Goal: Task Accomplishment & Management: Use online tool/utility

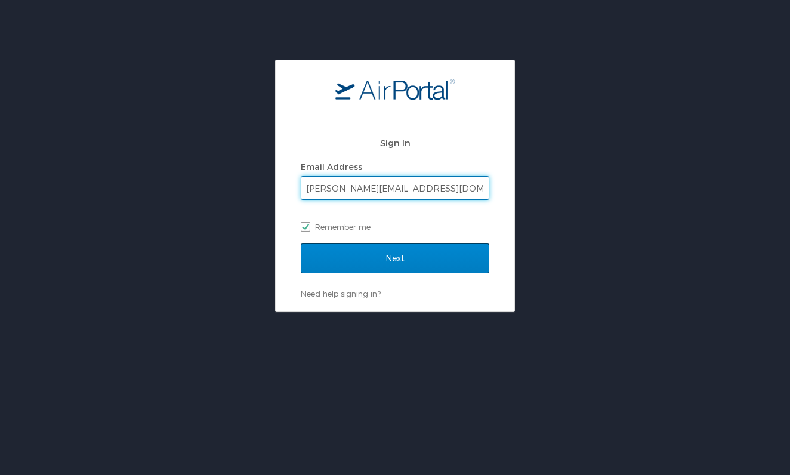
click at [427, 255] on input "Next" at bounding box center [395, 259] width 189 height 30
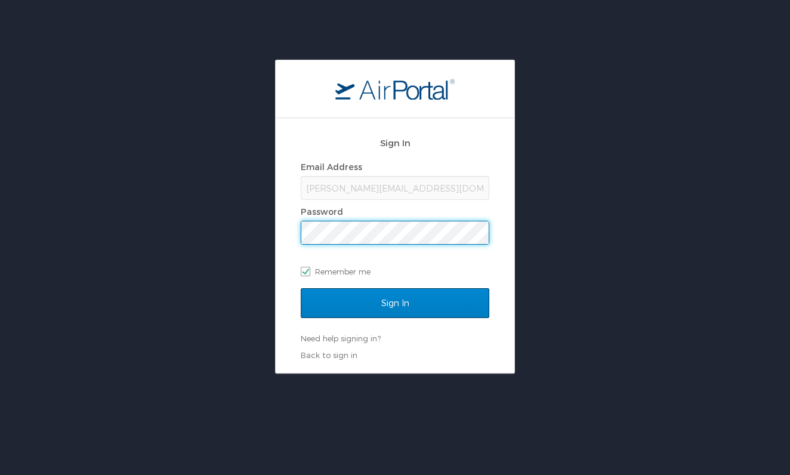
click at [428, 304] on input "Sign In" at bounding box center [395, 303] width 189 height 30
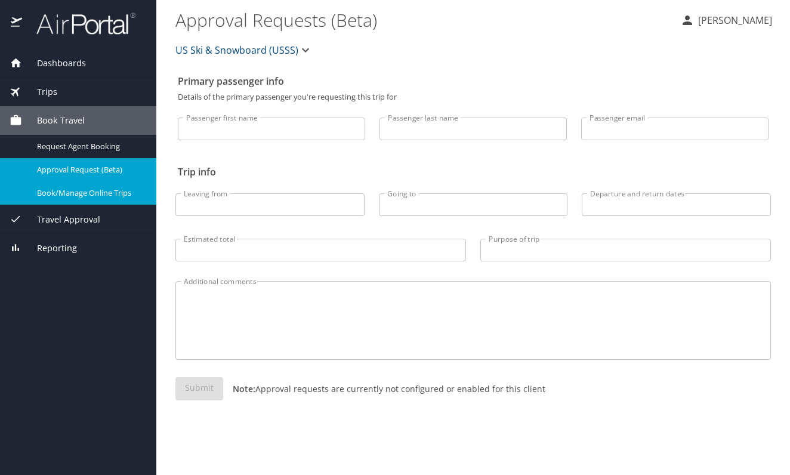
click at [88, 192] on span "Book/Manage Online Trips" at bounding box center [89, 192] width 105 height 11
